Goal: Ask a question

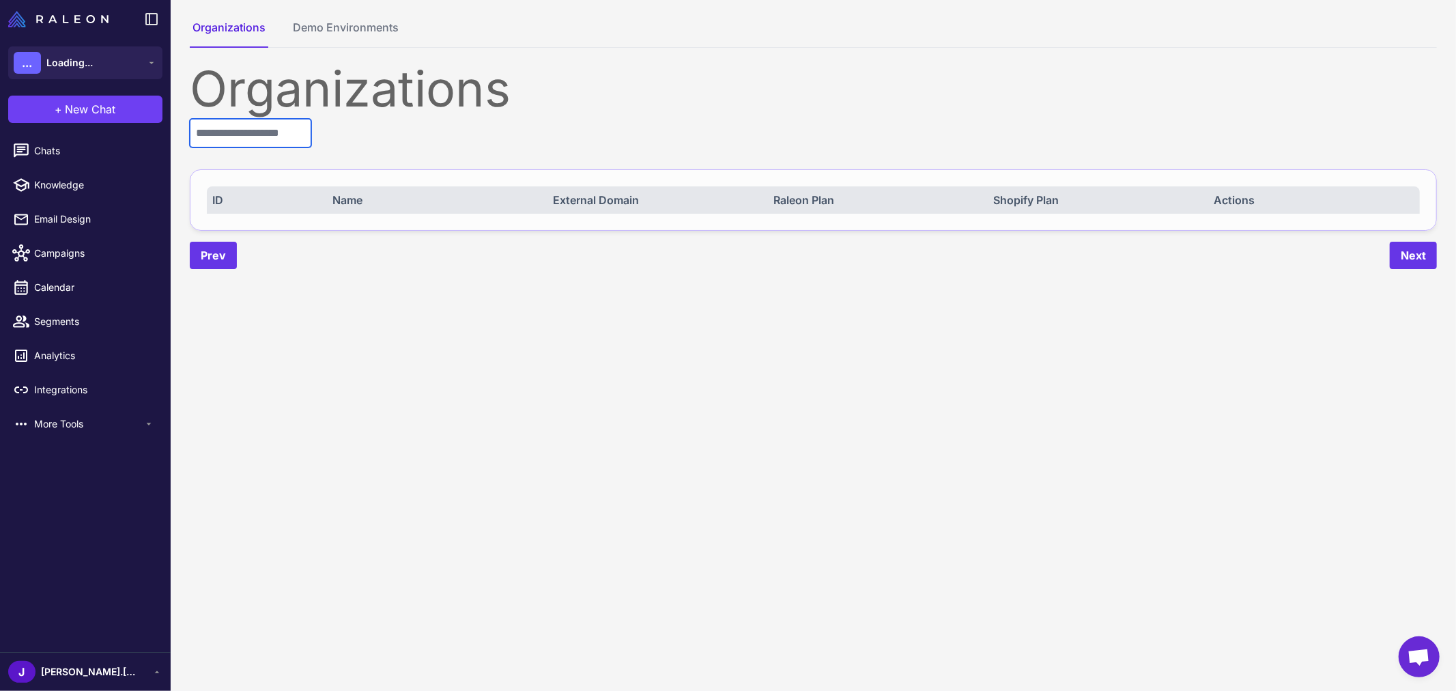
click at [242, 132] on input "text" at bounding box center [250, 133] width 121 height 29
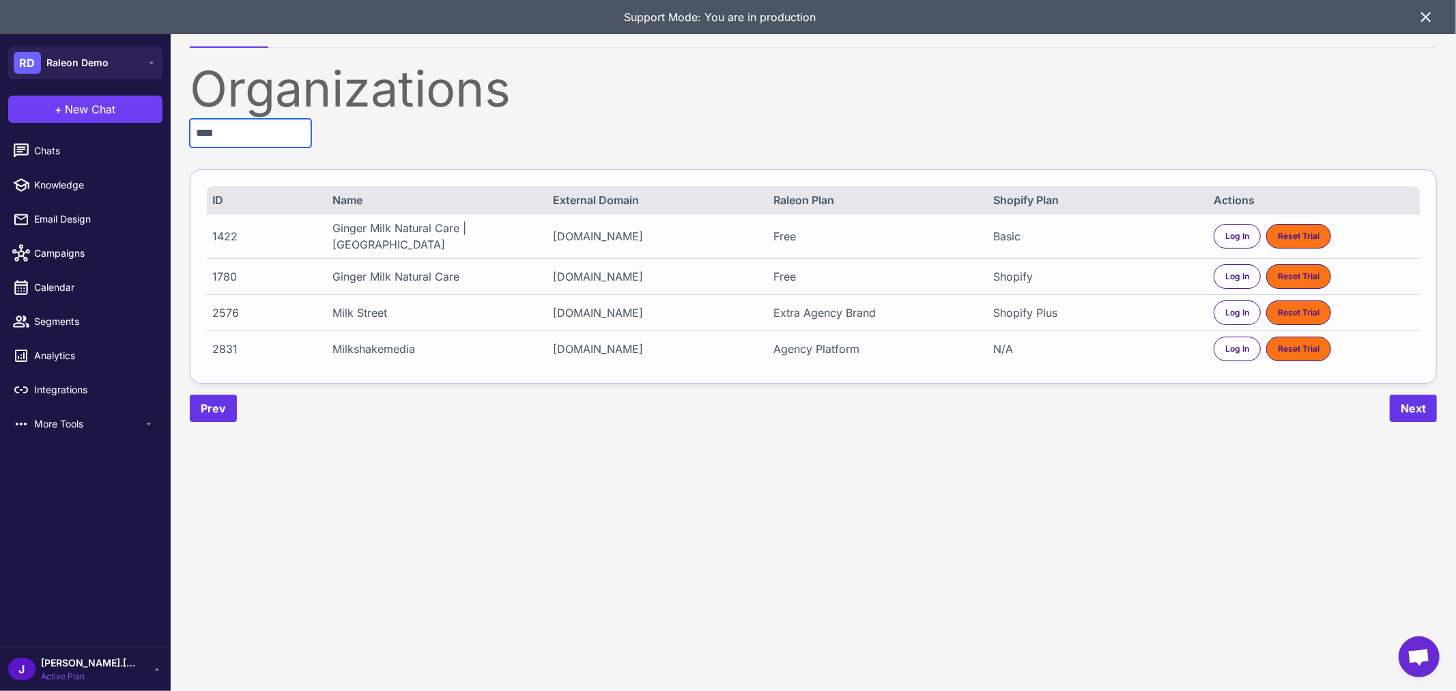
type input "****"
click at [229, 319] on div "2576" at bounding box center [262, 312] width 100 height 16
copy div "2576"
